Goal: Browse casually: Explore the website without a specific task or goal

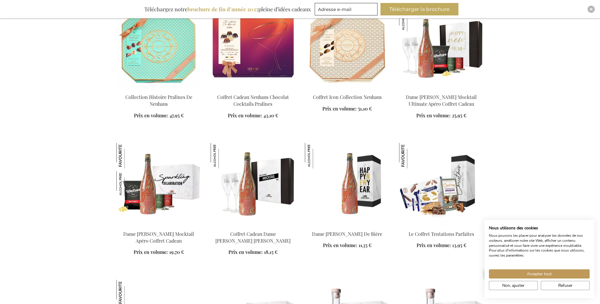
scroll to position [622, 0]
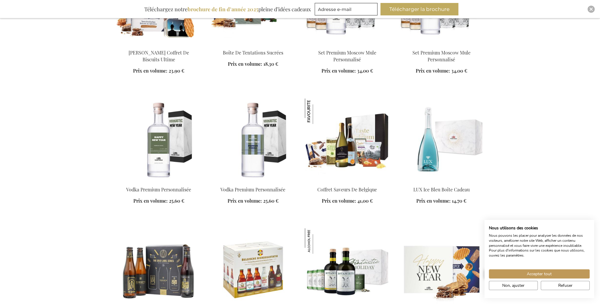
scroll to position [859, 0]
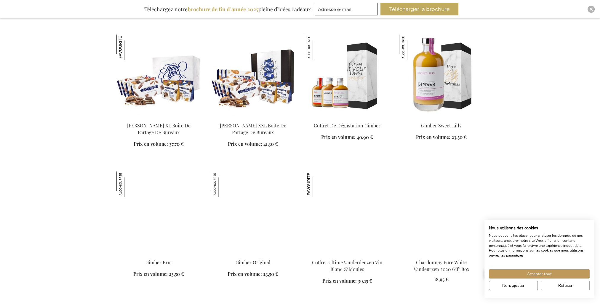
scroll to position [1244, 0]
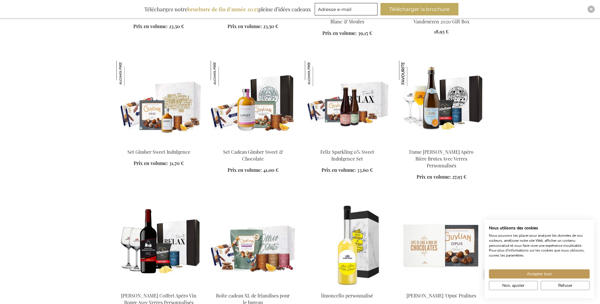
scroll to position [1511, 0]
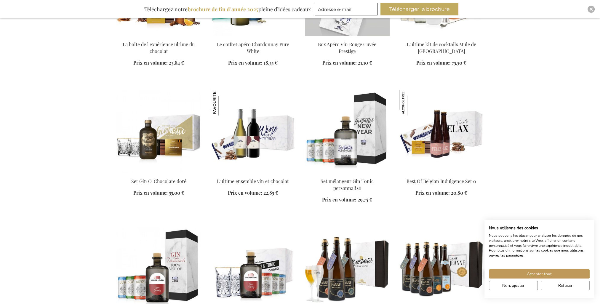
scroll to position [2103, 0]
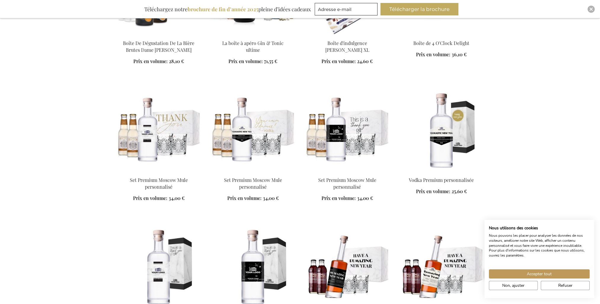
scroll to position [2547, 0]
